Goal: Information Seeking & Learning: Understand process/instructions

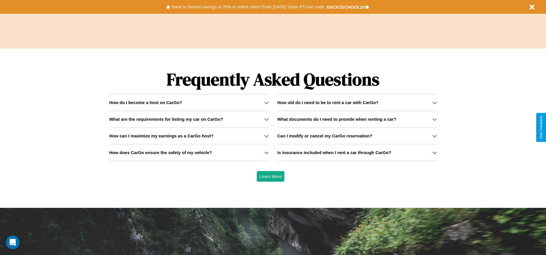
click at [189, 153] on h3 "How does CarGo ensure the safety of my vehicle?" at bounding box center [160, 152] width 103 height 5
click at [266, 103] on icon at bounding box center [266, 102] width 5 height 5
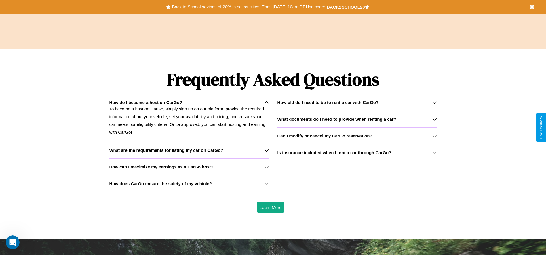
click at [189, 150] on h3 "What are the requirements for listing my car on CarGo?" at bounding box center [166, 150] width 114 height 5
click at [189, 118] on p "To become a host on CarGo, simply sign up on our platform, provide the required…" at bounding box center [189, 120] width 160 height 31
click at [189, 184] on h3 "How does CarGo ensure the safety of my vehicle?" at bounding box center [160, 183] width 103 height 5
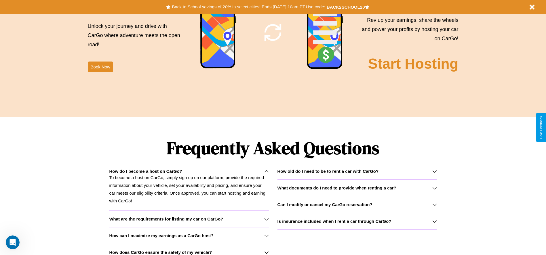
scroll to position [697, 0]
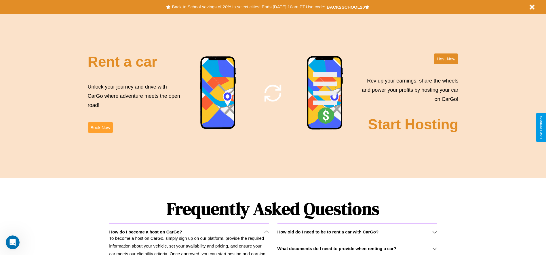
click at [100, 128] on button "Book Now" at bounding box center [100, 127] width 25 height 11
